Goal: Information Seeking & Learning: Learn about a topic

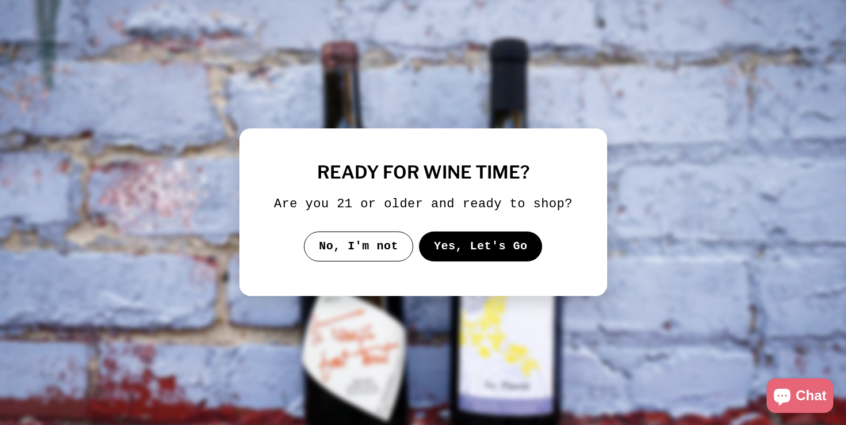
click at [482, 261] on button "Yes, Let's Go" at bounding box center [480, 246] width 124 height 30
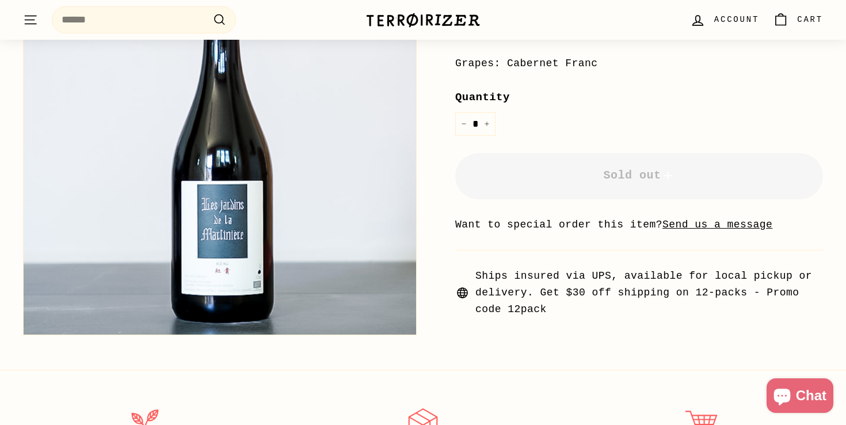
scroll to position [295, 0]
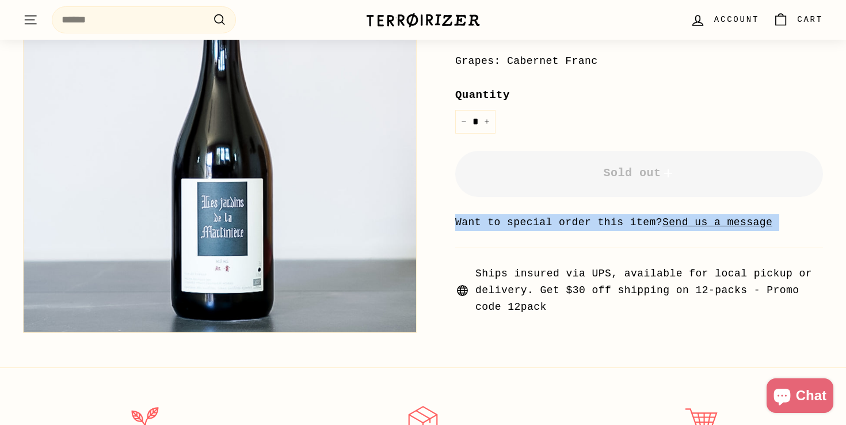
drag, startPoint x: 484, startPoint y: 213, endPoint x: 590, endPoint y: 273, distance: 122.4
click at [590, 273] on div "**********" at bounding box center [639, 115] width 368 height 400
click at [590, 273] on span "Ships insured via UPS, available for local pickup or delivery. Get $30 off ship…" at bounding box center [649, 289] width 348 height 49
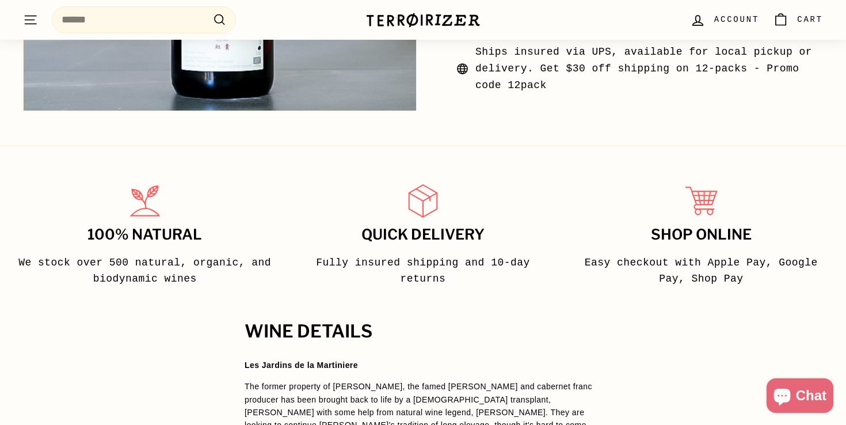
scroll to position [668, 0]
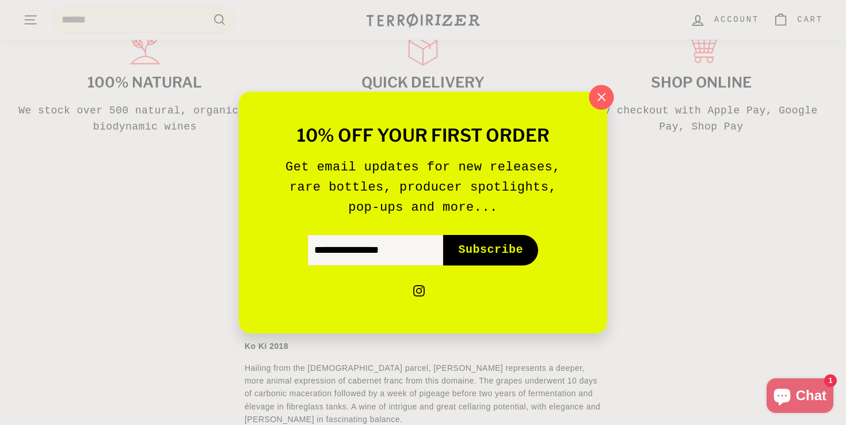
click at [606, 99] on icon "button" at bounding box center [601, 97] width 17 height 17
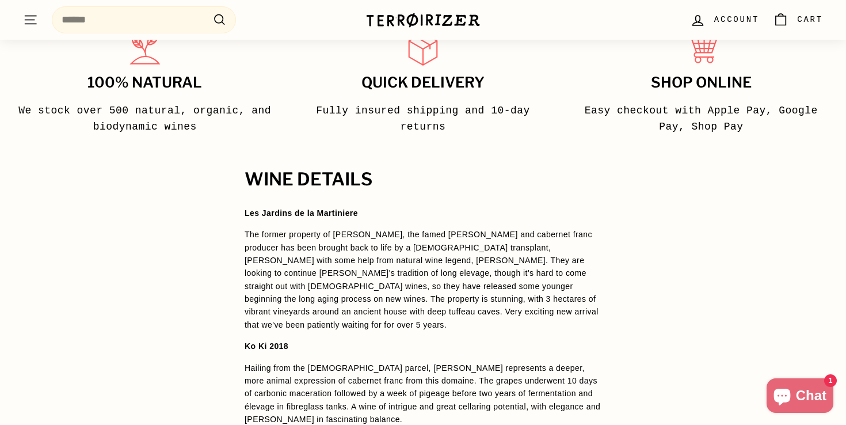
click at [352, 185] on h2 "WINE DETAILS" at bounding box center [423, 180] width 357 height 20
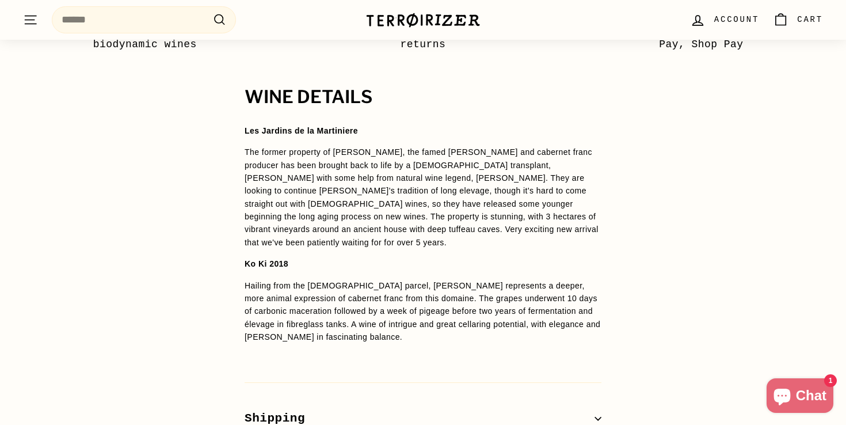
scroll to position [819, 0]
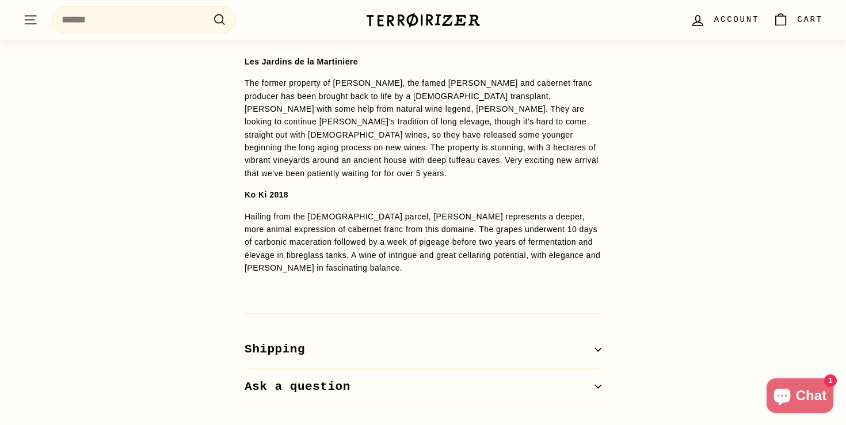
drag, startPoint x: 311, startPoint y: 77, endPoint x: 434, endPoint y: 167, distance: 151.9
click at [433, 166] on p "The former property of [PERSON_NAME], the famed [PERSON_NAME] and cabernet fran…" at bounding box center [423, 128] width 357 height 103
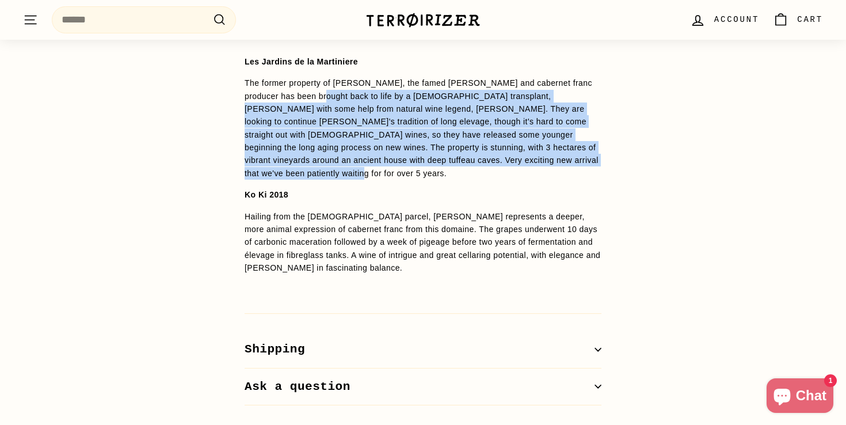
drag, startPoint x: 434, startPoint y: 167, endPoint x: 323, endPoint y: 95, distance: 132.3
click at [323, 95] on p "The former property of [PERSON_NAME], the famed [PERSON_NAME] and cabernet fran…" at bounding box center [423, 128] width 357 height 103
click at [323, 95] on span "The former property of [PERSON_NAME], the famed [PERSON_NAME] and cabernet fran…" at bounding box center [422, 128] width 354 height 100
